Goal: Task Accomplishment & Management: Use online tool/utility

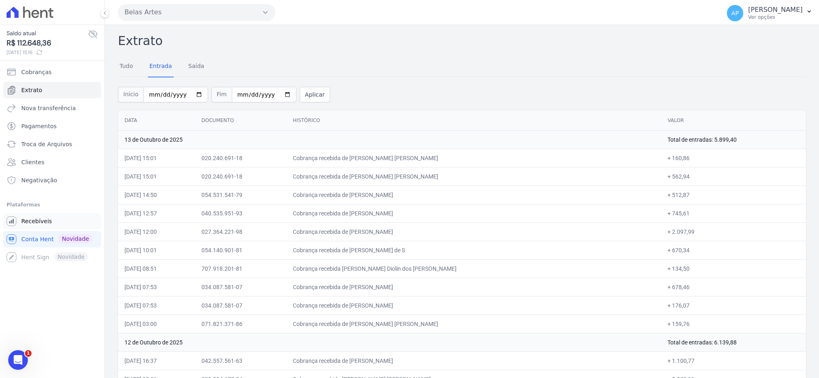
click at [47, 222] on span "Recebíveis" at bounding box center [36, 221] width 31 height 8
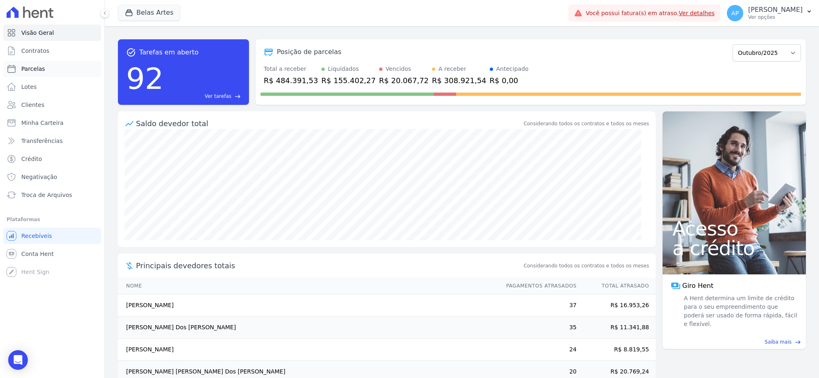
click at [47, 70] on link "Parcelas" at bounding box center [52, 69] width 98 height 16
select select
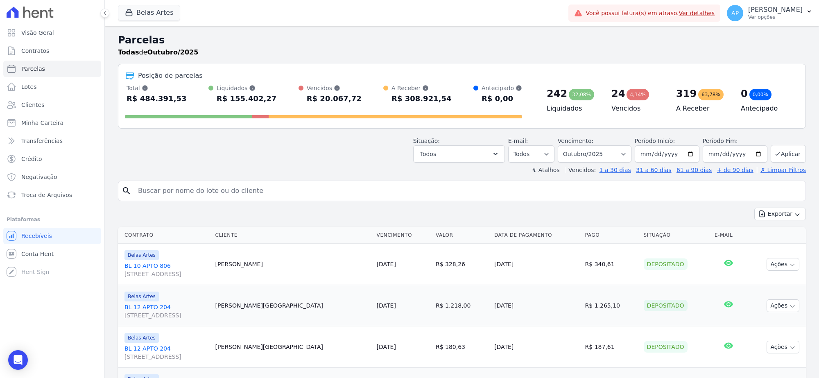
click at [216, 196] on input "search" at bounding box center [467, 191] width 669 height 16
paste input "Andrieli dos [PERSON_NAME]"
type input "Andrieli dos [PERSON_NAME]"
select select
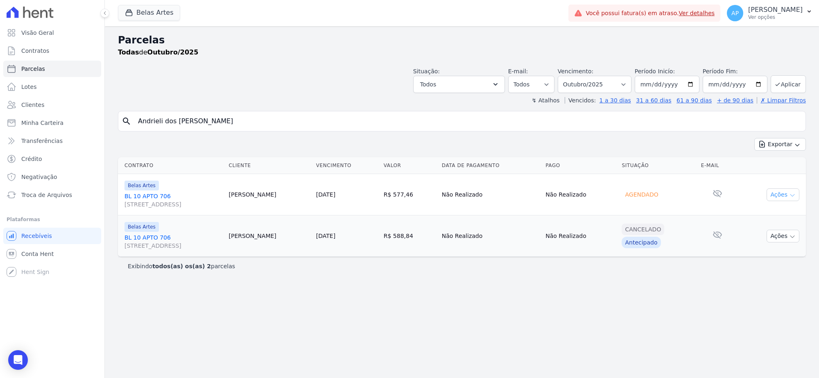
click at [784, 194] on button "Ações" at bounding box center [782, 194] width 33 height 13
click at [138, 193] on link "[STREET_ADDRESS]" at bounding box center [172, 200] width 97 height 16
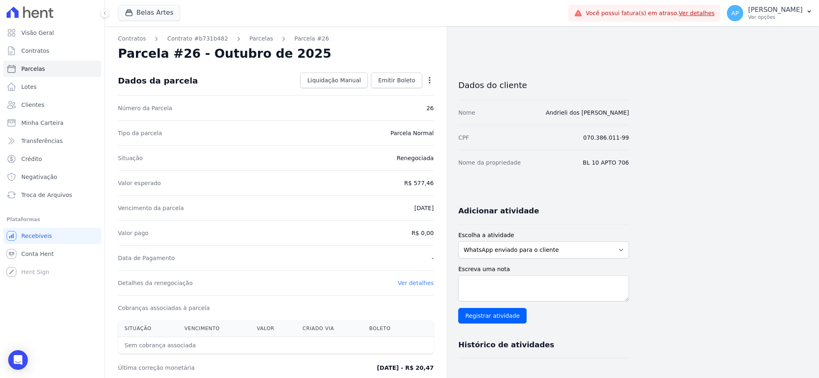
click at [430, 83] on icon "button" at bounding box center [430, 80] width 2 height 7
click at [389, 92] on link "Alterar" at bounding box center [394, 91] width 72 height 15
click at [410, 183] on input "577.46" at bounding box center [394, 182] width 79 height 17
click at [46, 187] on link "Troca de Arquivos" at bounding box center [52, 195] width 98 height 16
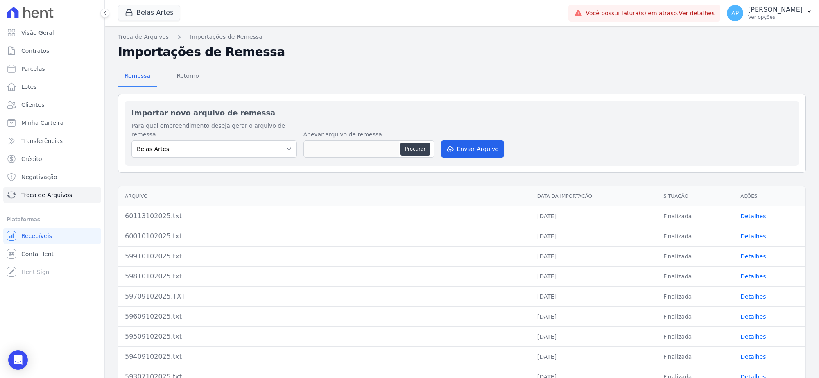
click at [420, 140] on div "Procurar" at bounding box center [368, 148] width 131 height 17
click at [413, 142] on button "Procurar" at bounding box center [414, 148] width 29 height 13
type input "60313102025.txt"
click at [468, 145] on button "Enviar Arquivo" at bounding box center [472, 148] width 63 height 17
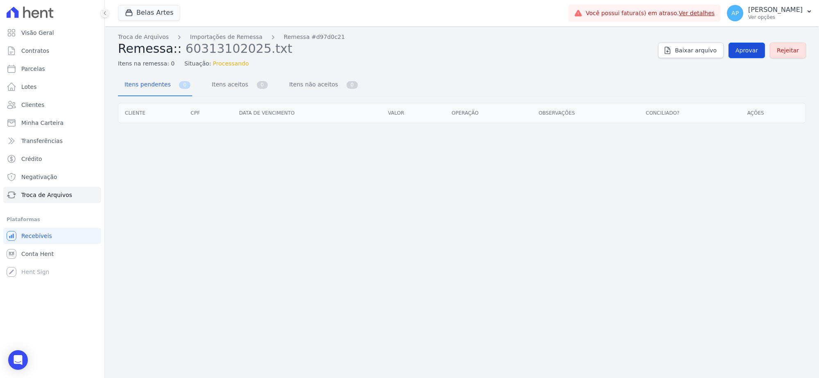
drag, startPoint x: 750, startPoint y: 38, endPoint x: 750, endPoint y: 45, distance: 7.4
click at [749, 38] on div "Troca de Arquivos Importações de Remessa Remessa #d97d0c21 Remessa:: 6031310202…" at bounding box center [462, 50] width 688 height 35
click at [750, 50] on span "Aprovar" at bounding box center [746, 50] width 23 height 8
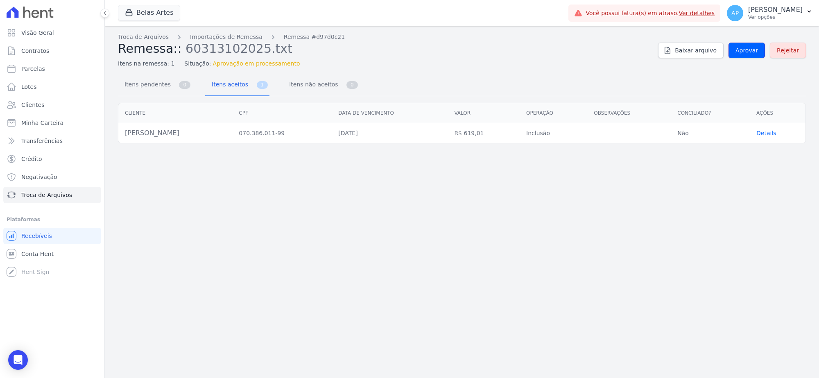
click at [750, 51] on span "Aprovar" at bounding box center [746, 50] width 23 height 8
click at [749, 52] on span "Aprovar" at bounding box center [746, 50] width 23 height 8
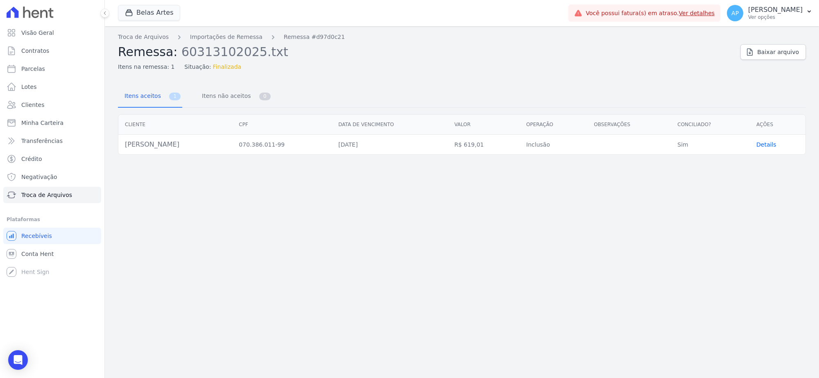
click at [762, 143] on span "Details" at bounding box center [766, 144] width 20 height 7
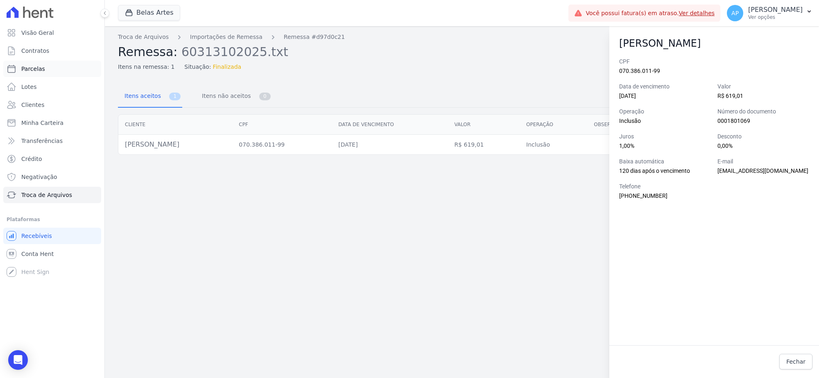
click at [43, 66] on link "Parcelas" at bounding box center [52, 69] width 98 height 16
select select
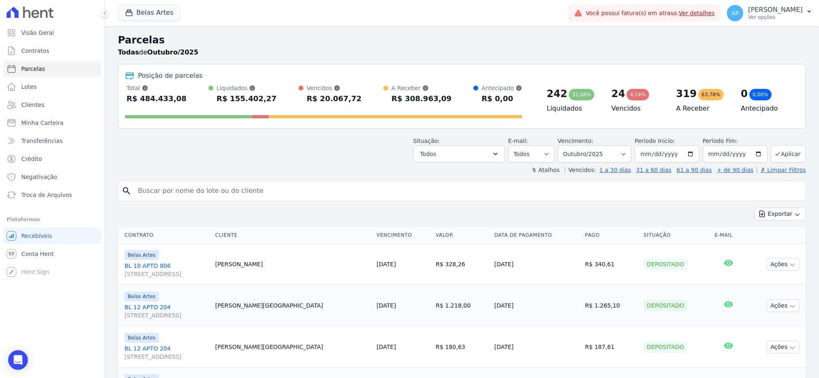
drag, startPoint x: 284, startPoint y: 201, endPoint x: 242, endPoint y: 196, distance: 42.9
paste input "Andriéli dos [PERSON_NAME]"
click at [156, 190] on input "Andriéli dos [PERSON_NAME]" at bounding box center [467, 191] width 669 height 16
type input "Andrieli dos [PERSON_NAME]"
select select
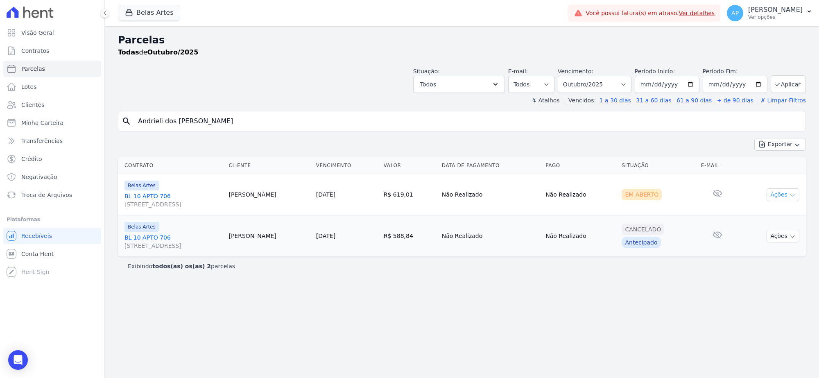
click at [794, 195] on icon "button" at bounding box center [792, 195] width 7 height 7
click at [776, 208] on link "Ver boleto" at bounding box center [779, 213] width 79 height 15
